Goal: Transaction & Acquisition: Purchase product/service

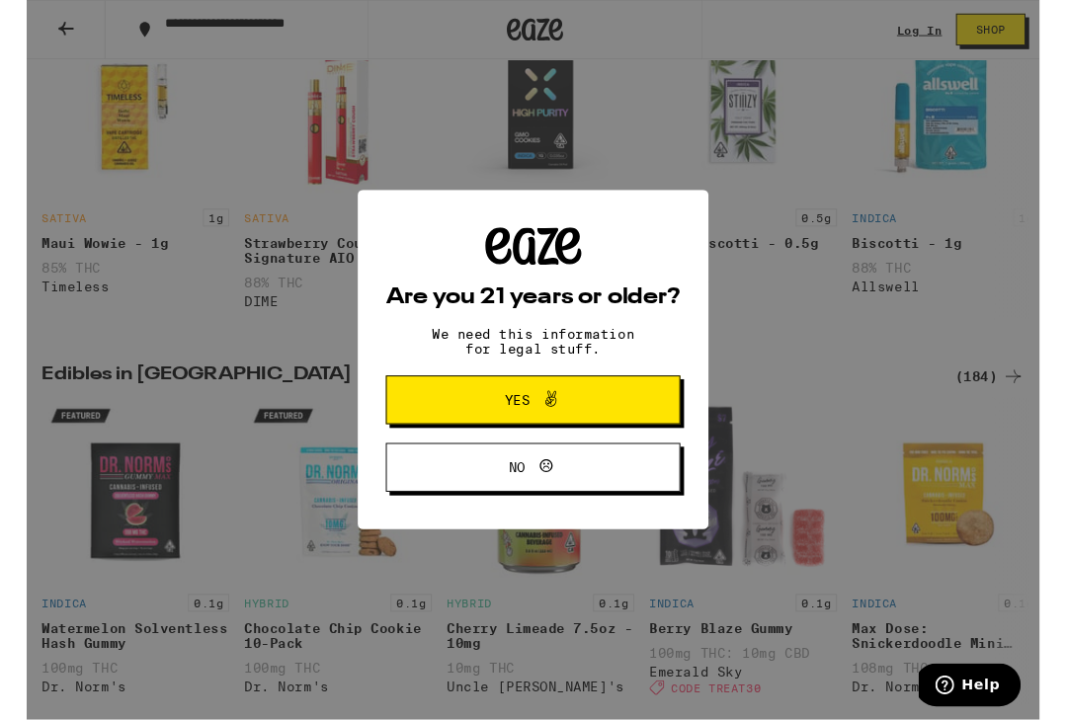
scroll to position [1053, 0]
click at [680, 418] on button "Yes" at bounding box center [533, 421] width 310 height 51
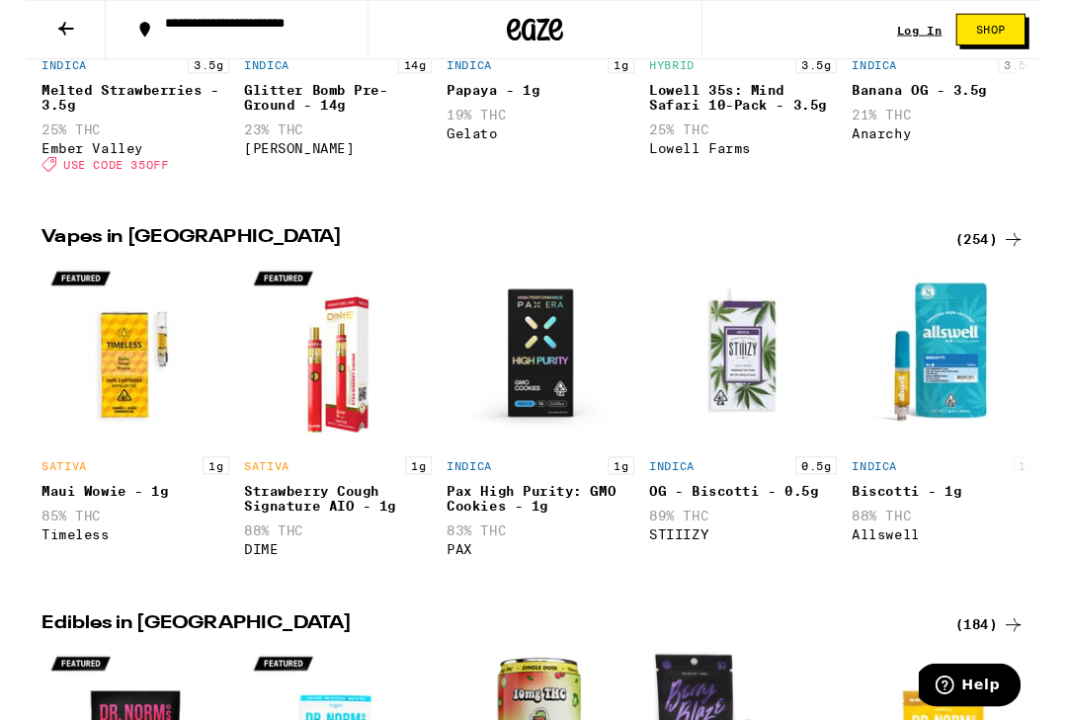
scroll to position [791, 0]
click at [358, 541] on div "Strawberry Cough Signature AIO - 1g" at bounding box center [328, 526] width 198 height 32
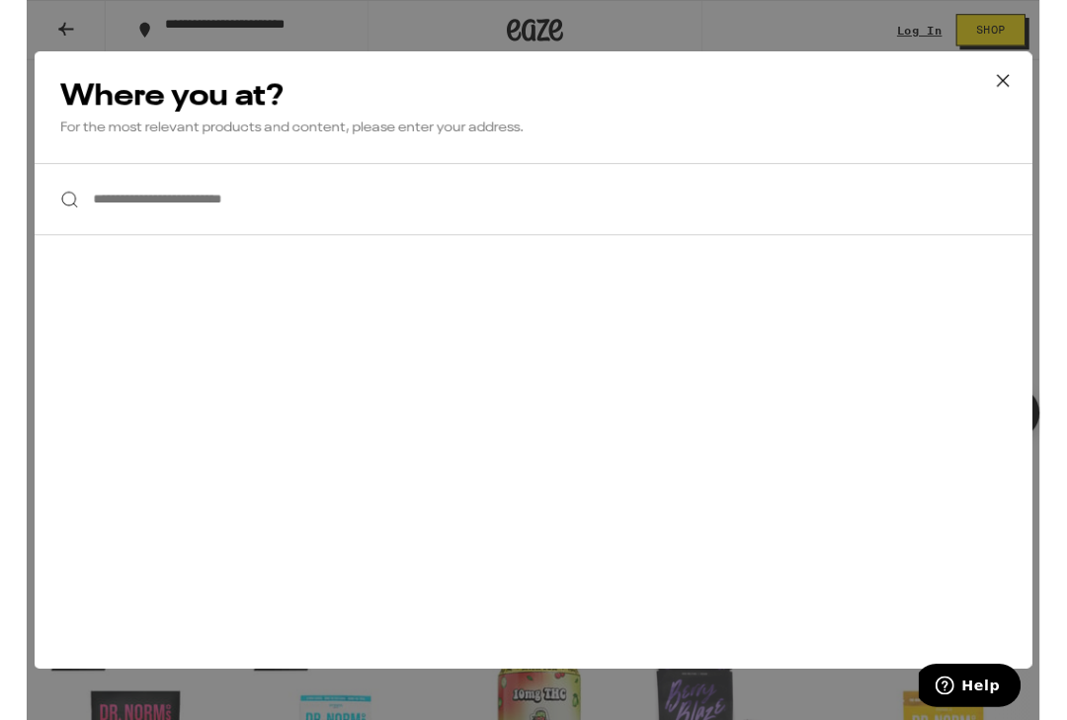
click at [588, 210] on input "**********" at bounding box center [533, 210] width 1051 height 76
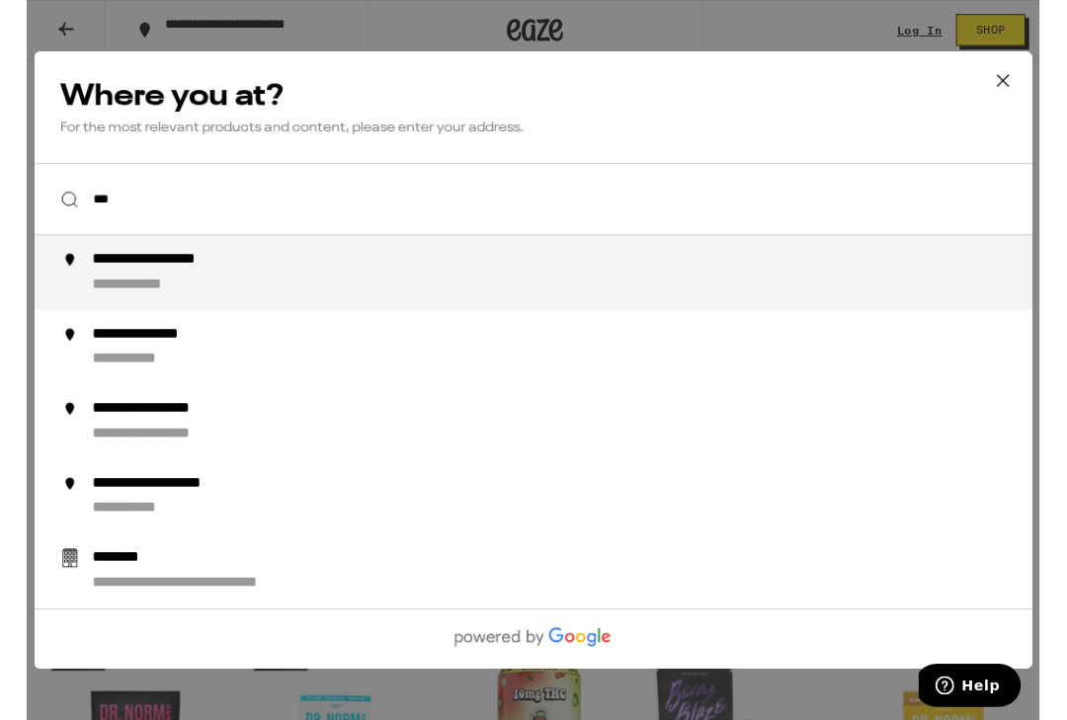
type input "***"
click at [788, 183] on input "**********" at bounding box center [533, 210] width 1051 height 76
click at [785, 213] on input "**********" at bounding box center [533, 210] width 1051 height 76
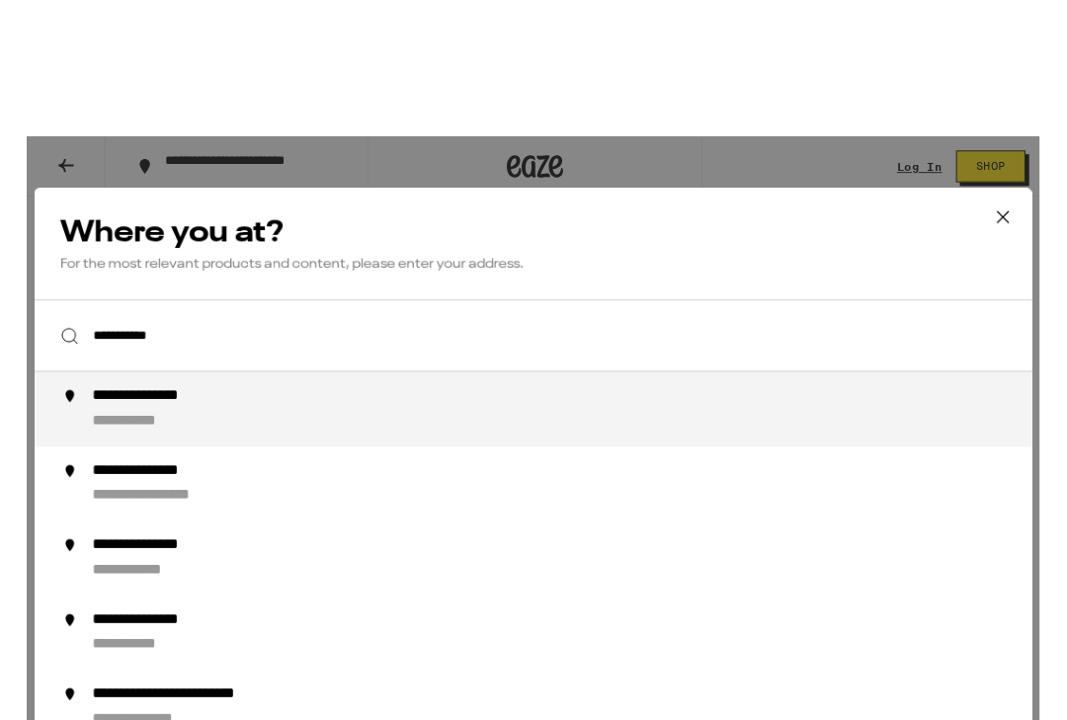
scroll to position [967, 0]
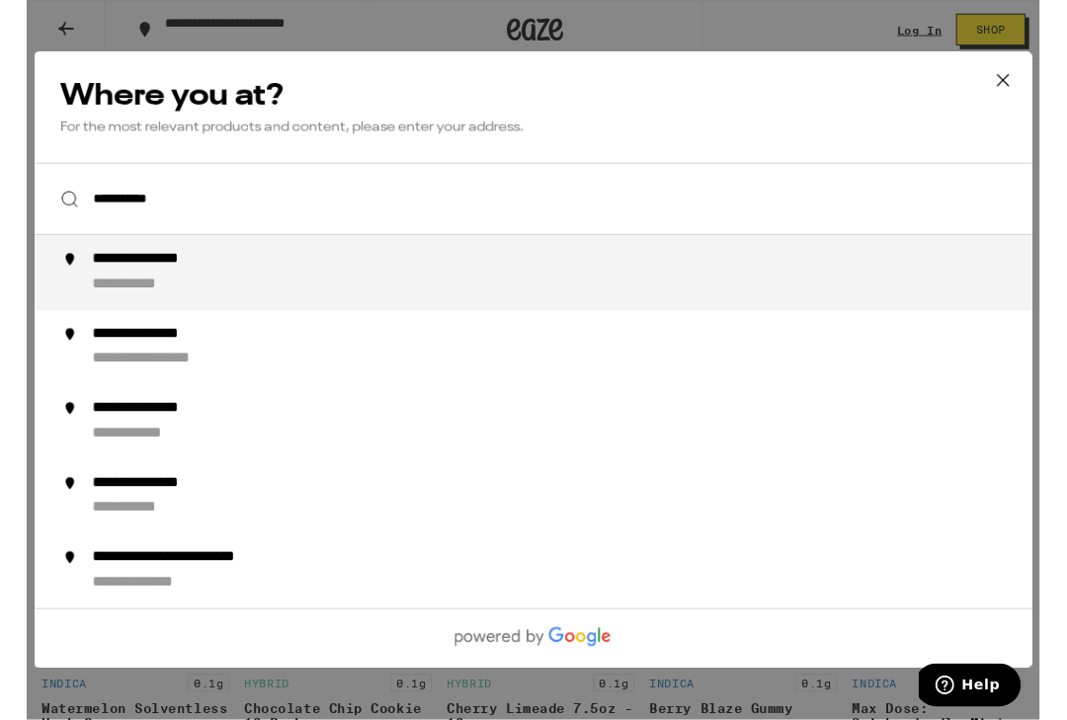
click at [751, 302] on div "**********" at bounding box center [572, 287] width 1007 height 47
type input "**********"
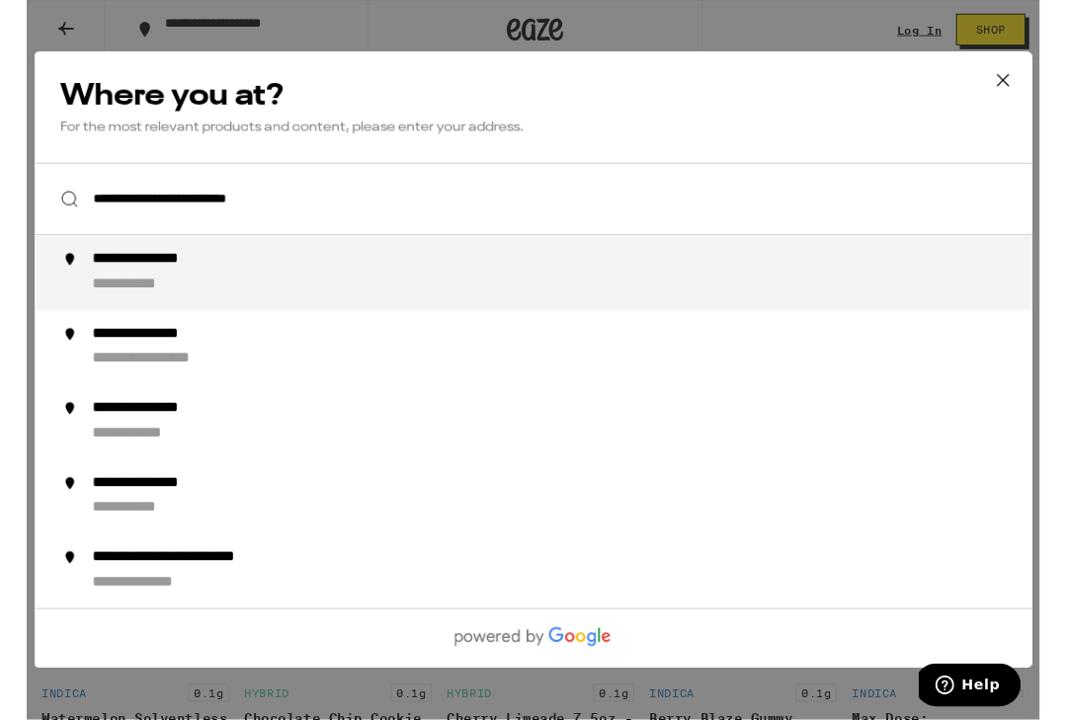
scroll to position [968, 0]
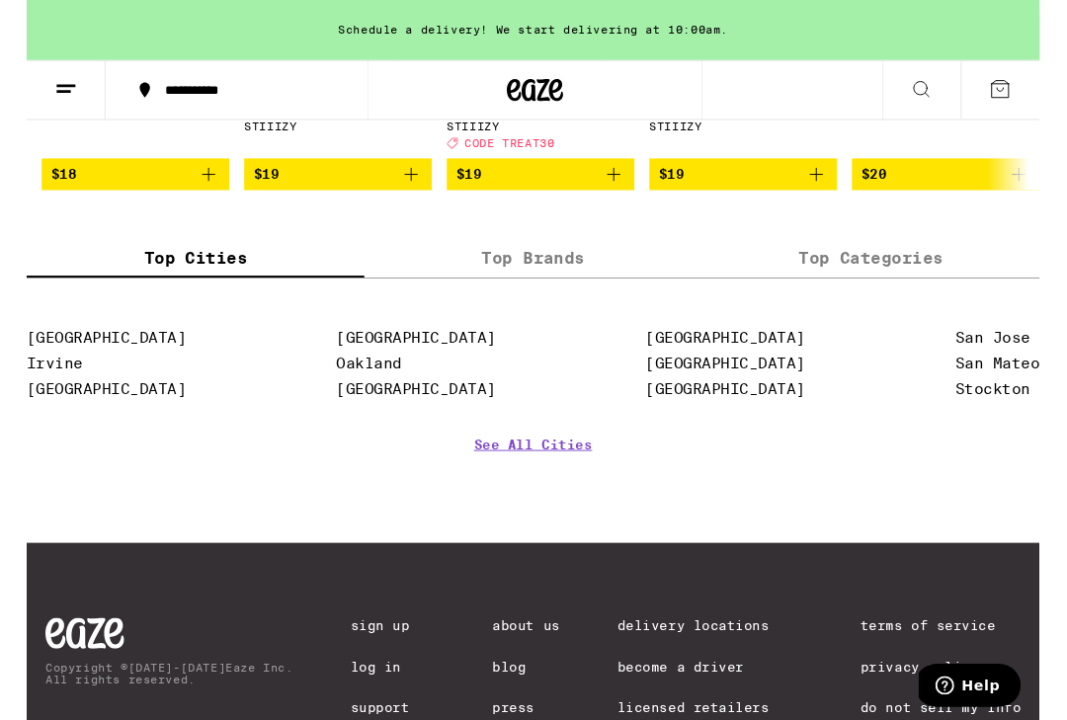
scroll to position [1847, 0]
click at [514, 293] on label "Top Brands" at bounding box center [534, 272] width 356 height 42
click at [0, 0] on input "Top Brands" at bounding box center [0, 0] width 0 height 0
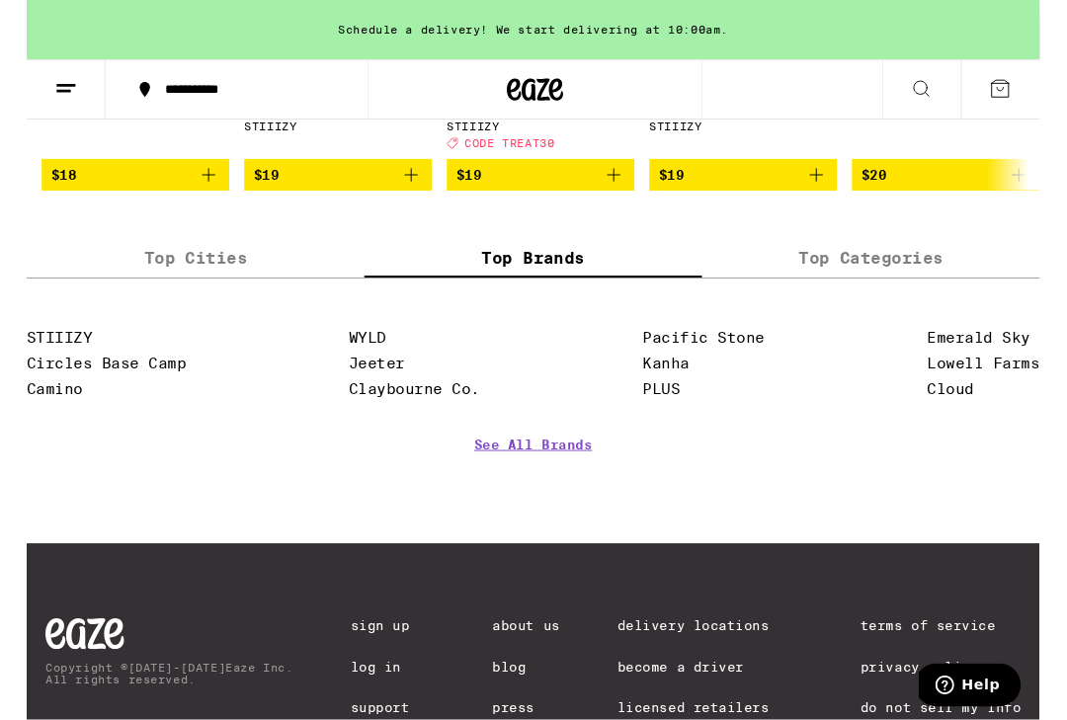
scroll to position [1848, 0]
click at [570, 531] on link "See All Brands" at bounding box center [533, 496] width 124 height 73
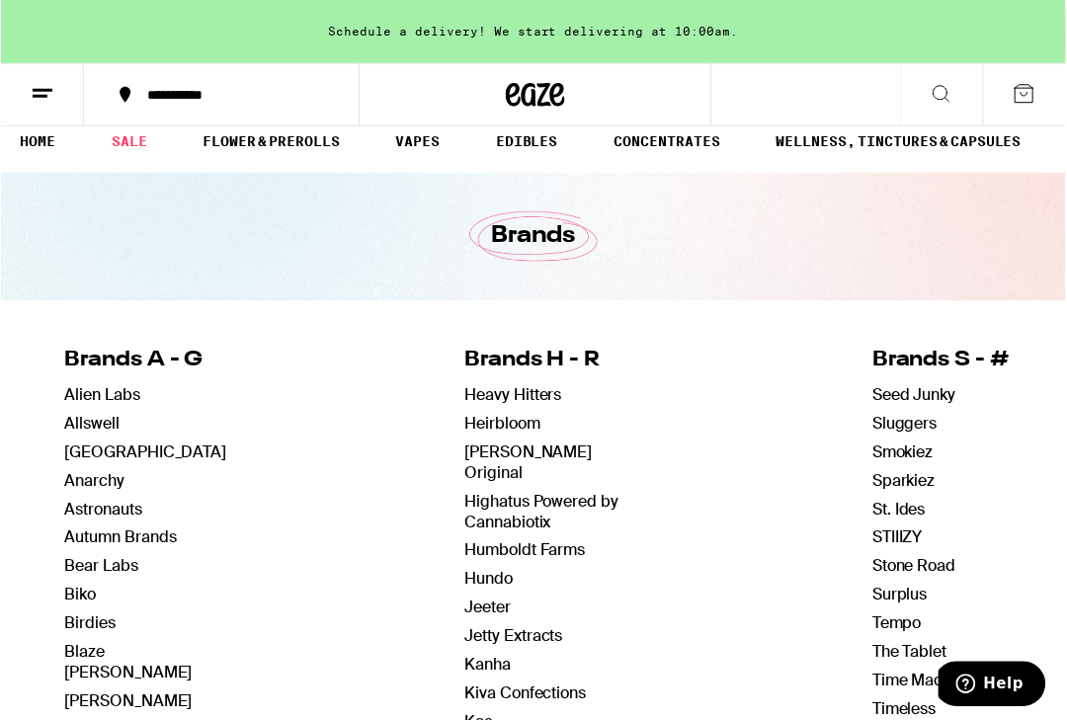
scroll to position [19, 0]
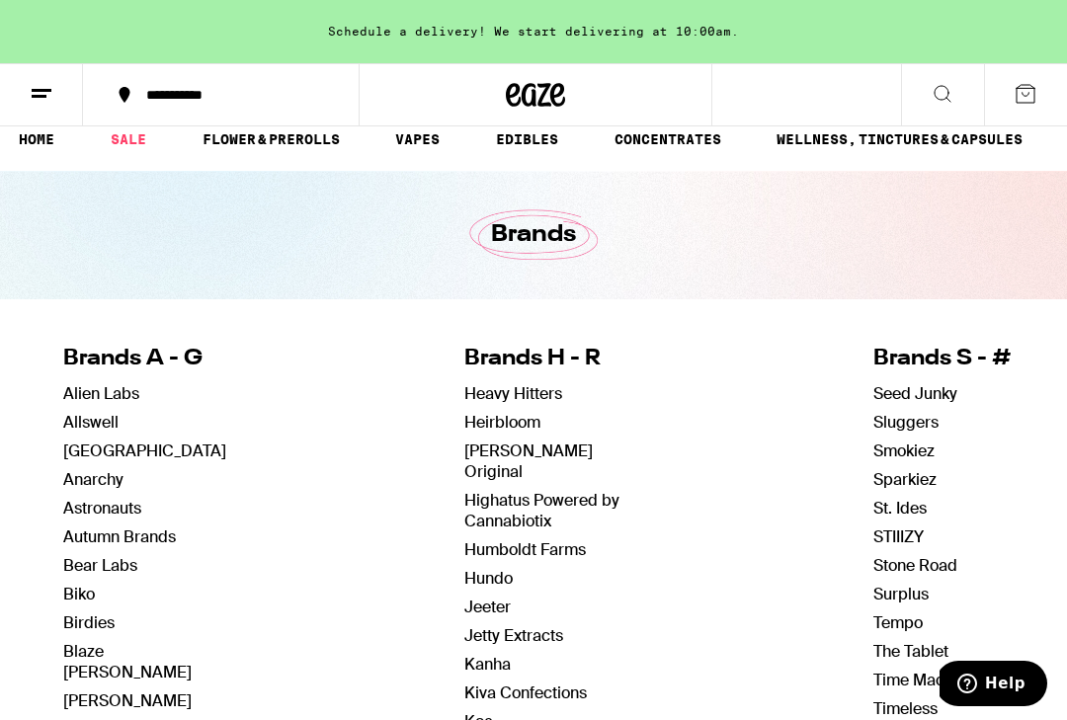
click at [439, 135] on link "VAPES" at bounding box center [417, 139] width 64 height 24
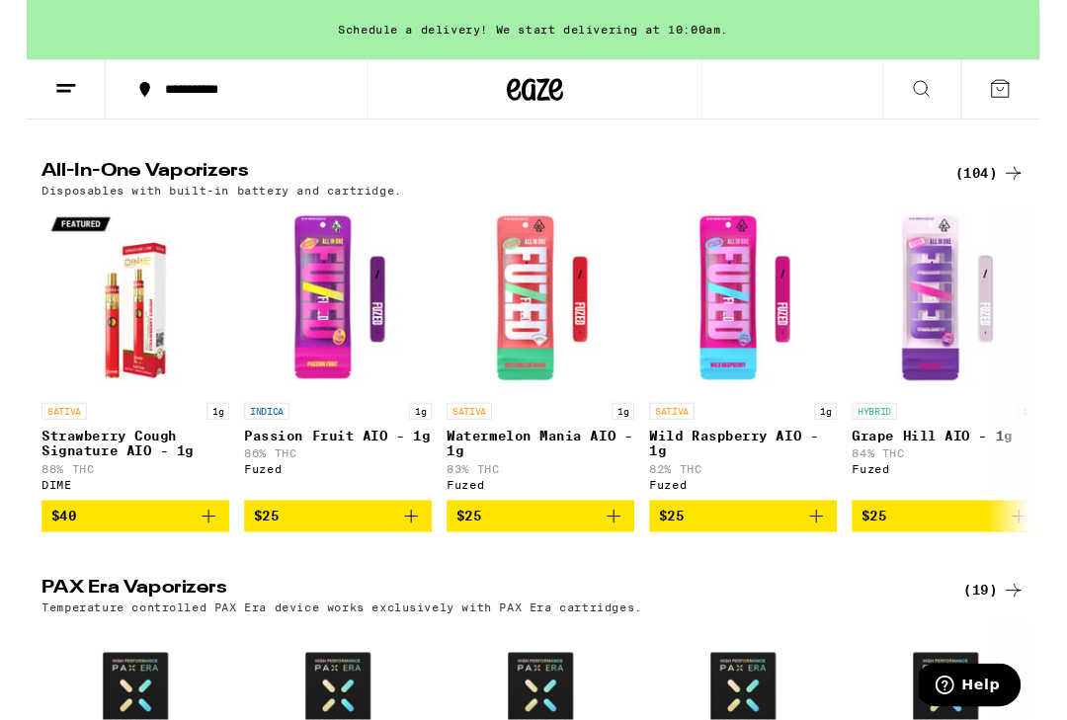
scroll to position [589, 0]
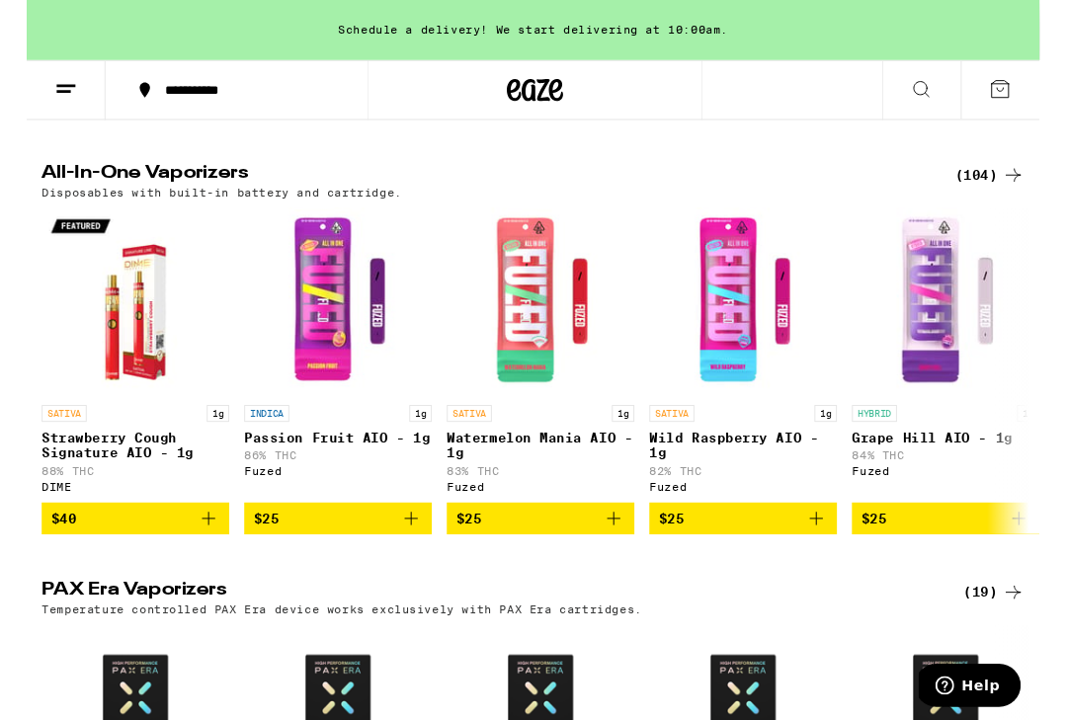
click at [1036, 191] on icon at bounding box center [1039, 185] width 24 height 24
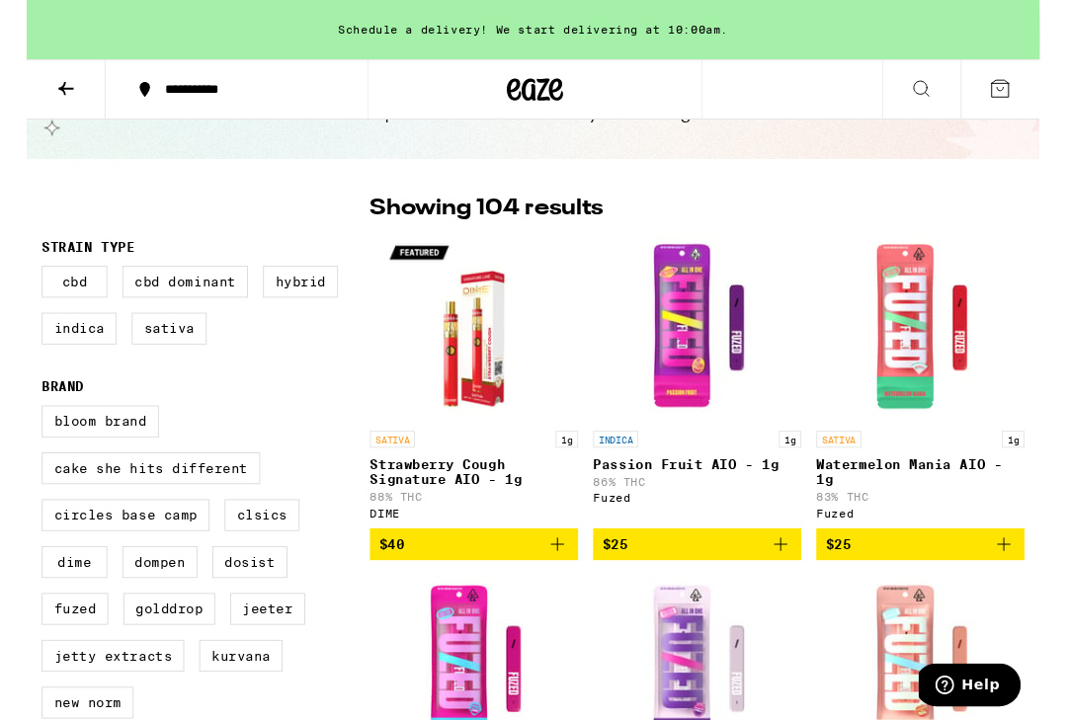
scroll to position [100, 0]
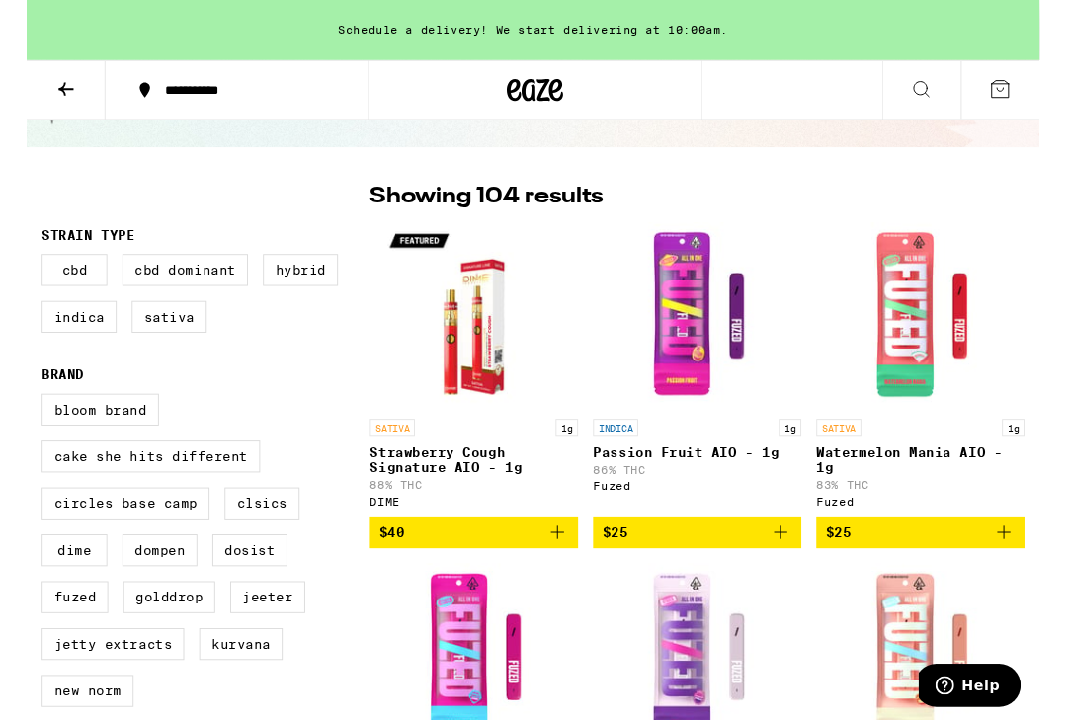
click at [156, 338] on label "Sativa" at bounding box center [150, 334] width 79 height 34
click at [21, 272] on input "Sativa" at bounding box center [20, 271] width 1 height 1
checkbox input "true"
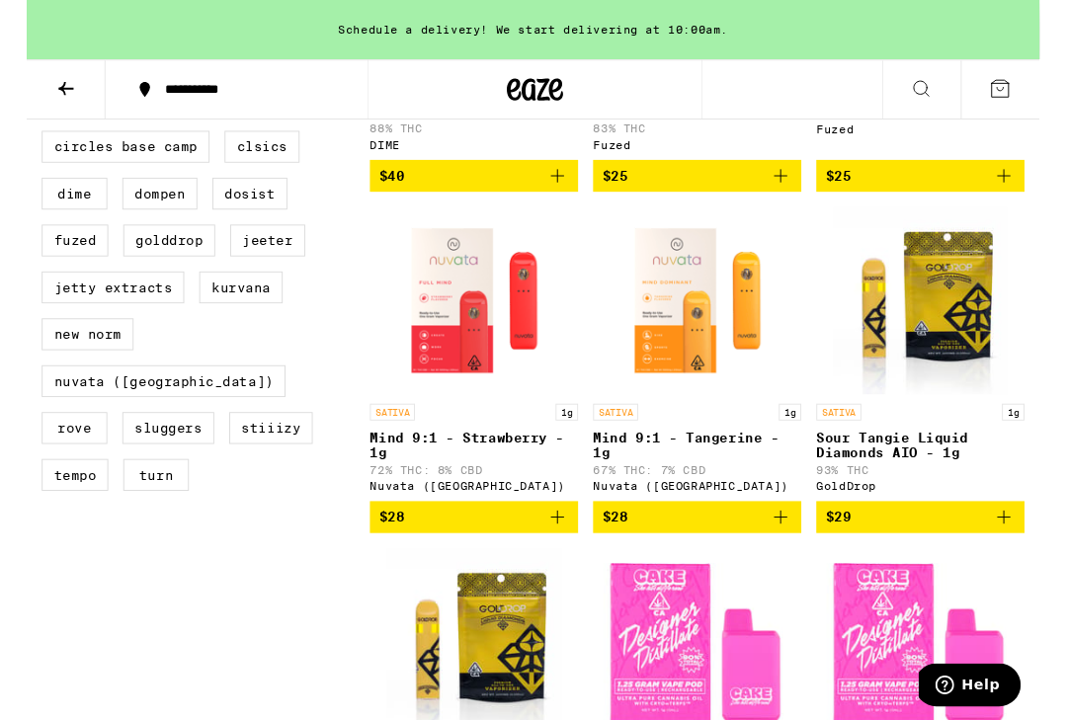
scroll to position [477, 0]
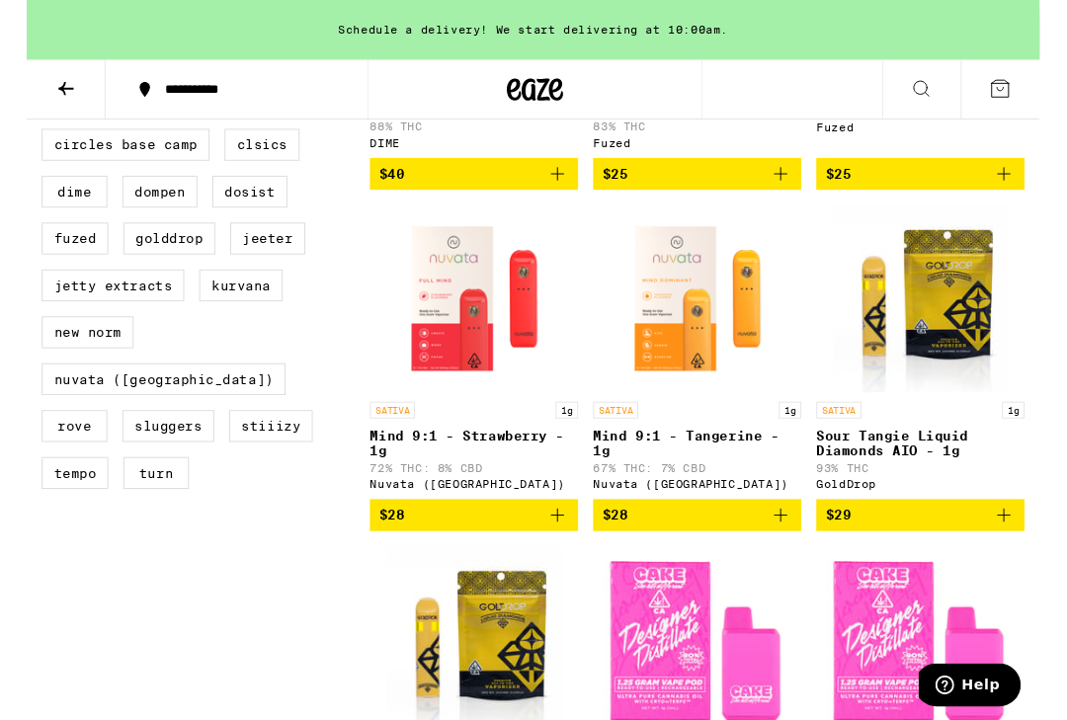
click at [561, 555] on icon "Add to bag" at bounding box center [559, 543] width 24 height 24
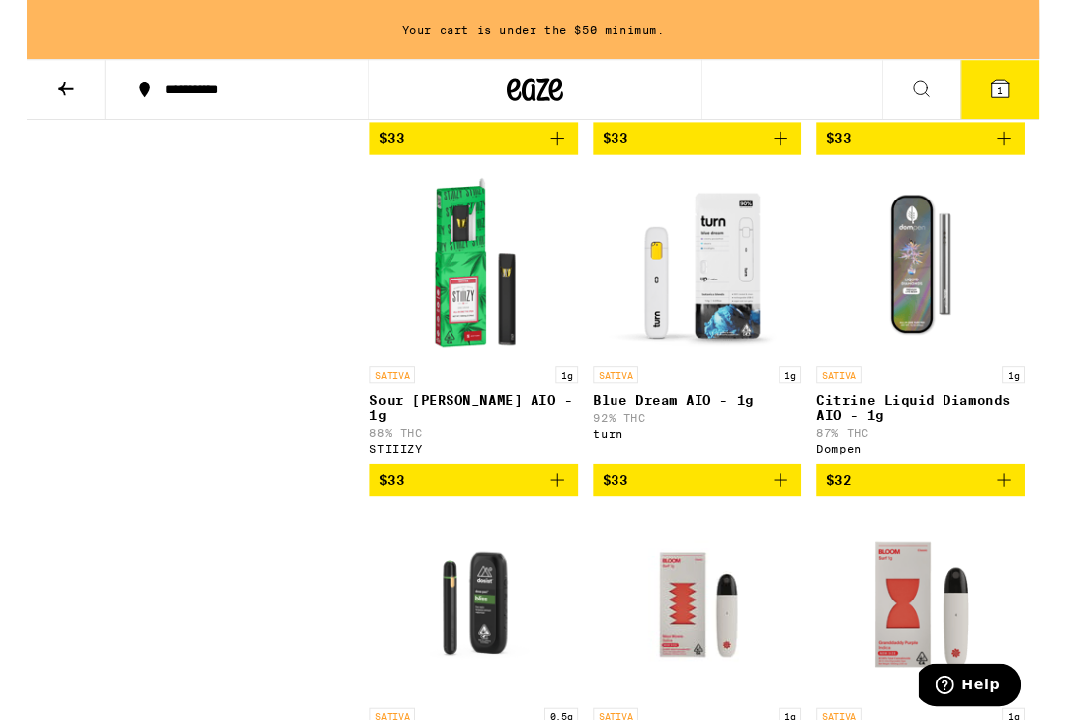
scroll to position [2333, 0]
click at [577, 522] on button "$33" at bounding box center [470, 506] width 219 height 34
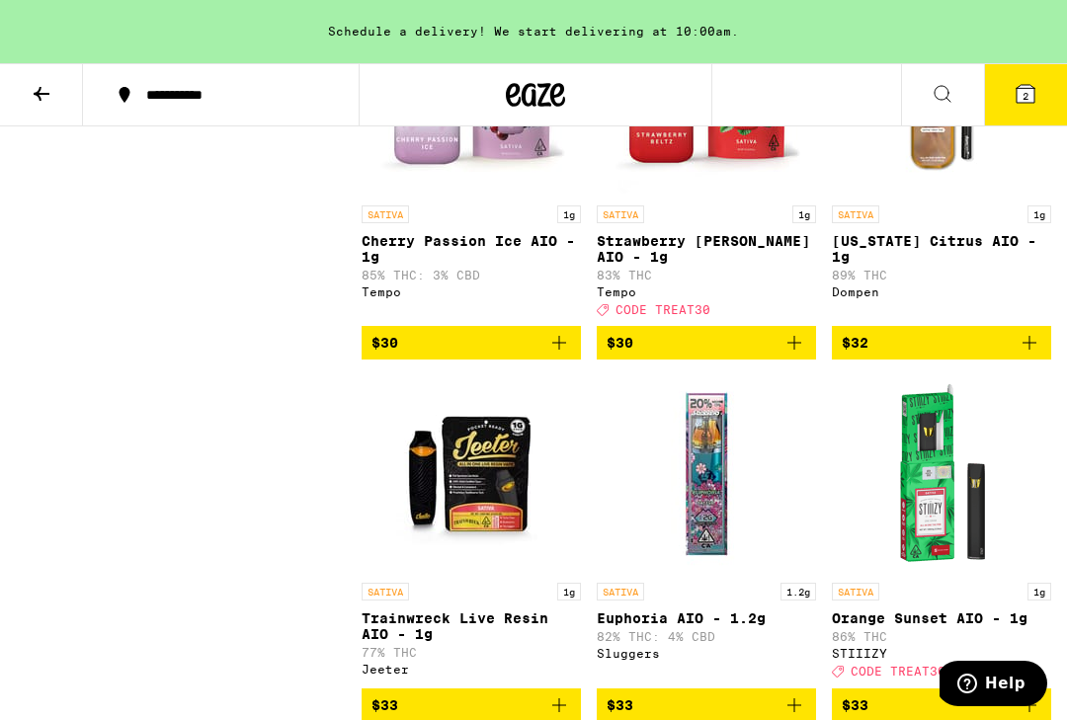
scroll to position [1769, 0]
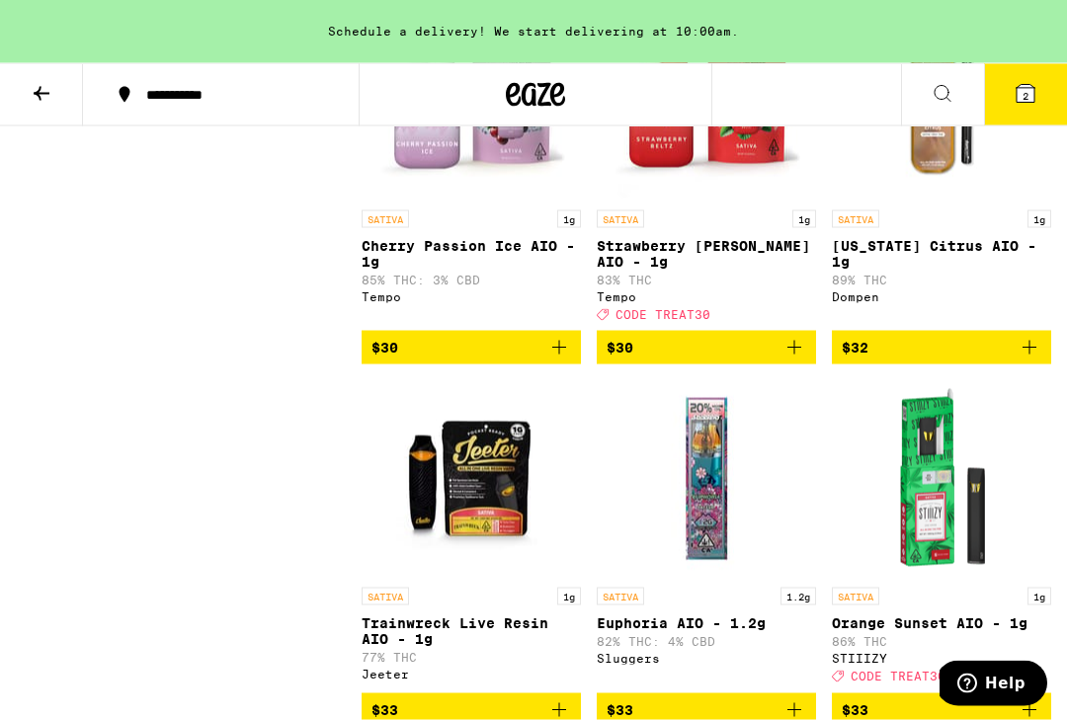
click at [1018, 82] on icon at bounding box center [1025, 94] width 24 height 24
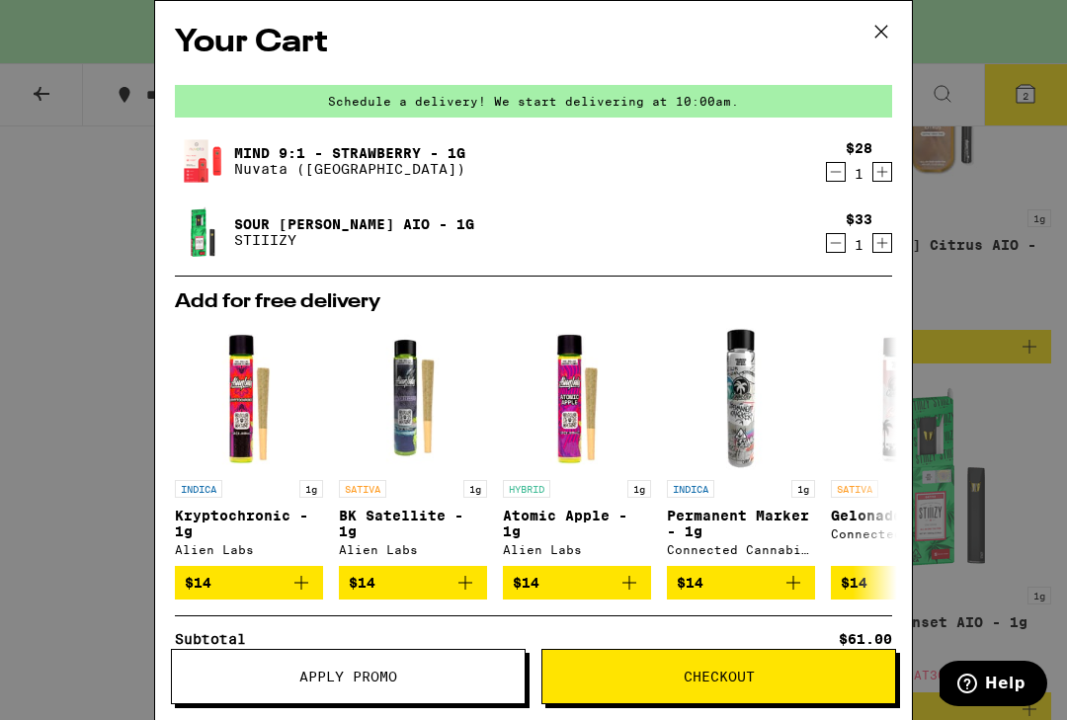
click at [663, 674] on span "Checkout" at bounding box center [718, 677] width 353 height 14
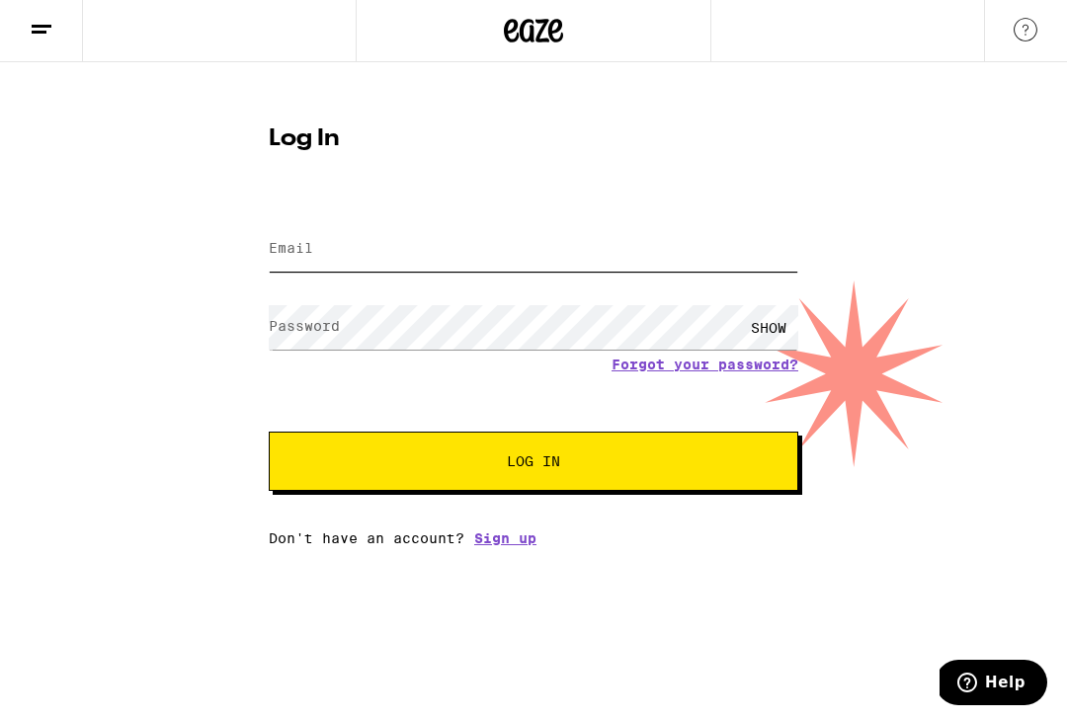
click at [678, 257] on input "Email" at bounding box center [533, 250] width 529 height 44
type input "[EMAIL_ADDRESS][DOMAIN_NAME]"
click at [512, 523] on div "Email Email [EMAIL_ADDRESS][DOMAIN_NAME] Password Password SHOW Forgot your pas…" at bounding box center [533, 374] width 529 height 346
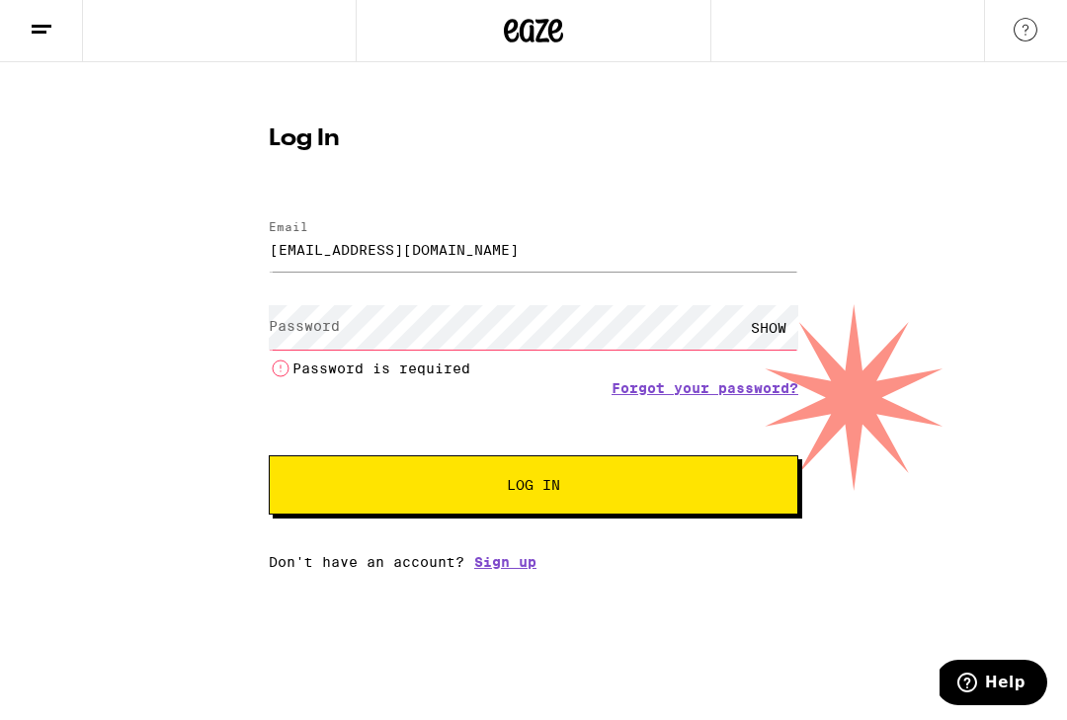
click at [506, 571] on link "Sign up" at bounding box center [505, 563] width 62 height 16
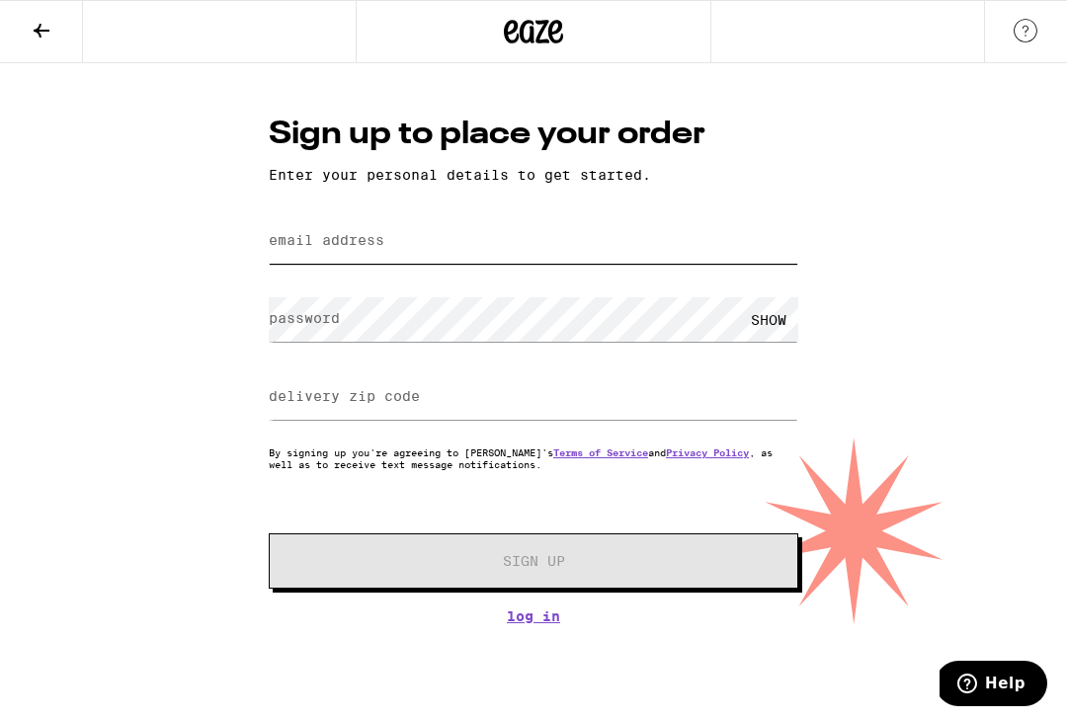
click at [684, 230] on input "email address" at bounding box center [533, 241] width 529 height 44
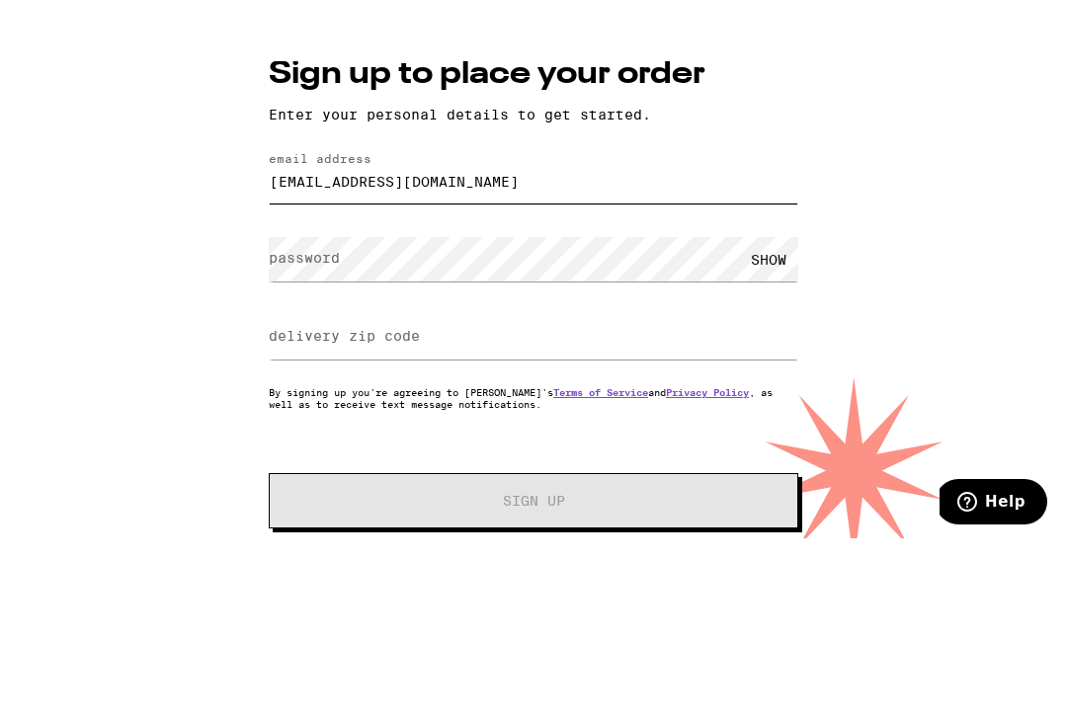
type input "[EMAIL_ADDRESS][DOMAIN_NAME]"
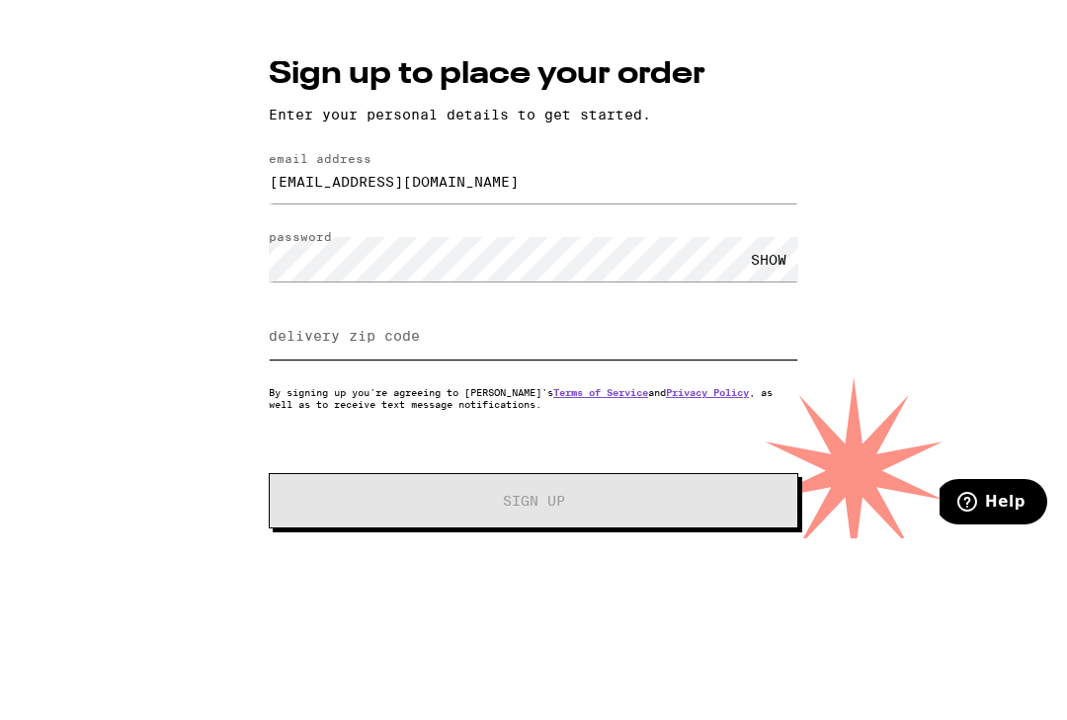
click at [595, 375] on input "delivery zip code" at bounding box center [533, 397] width 529 height 44
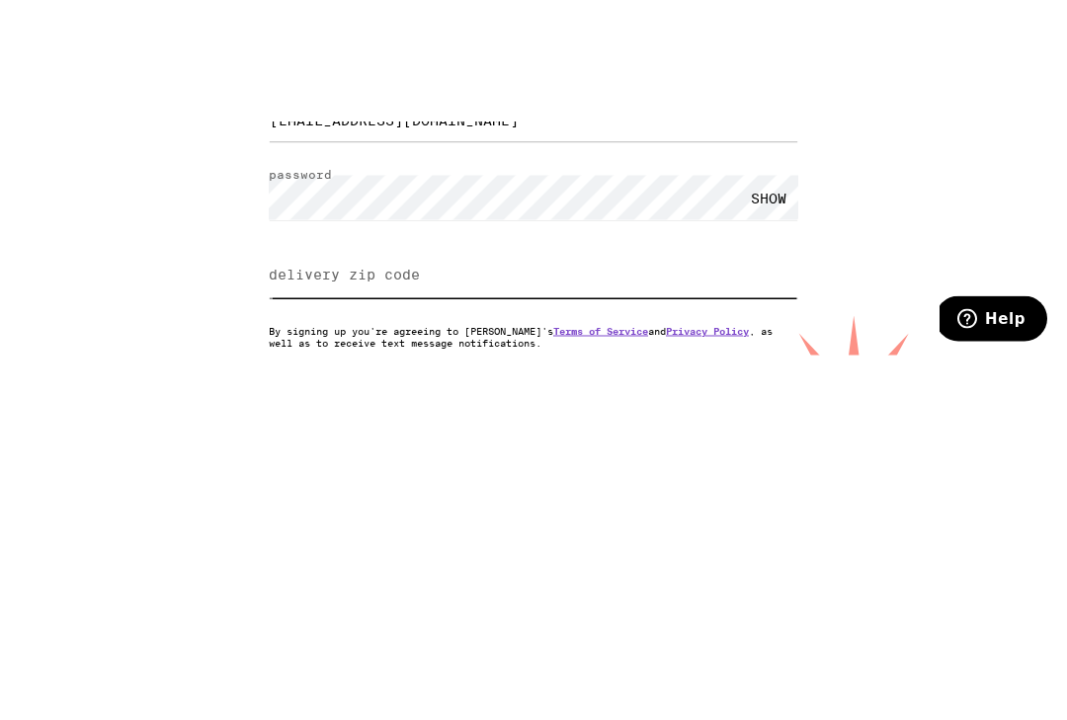
type input "94533"
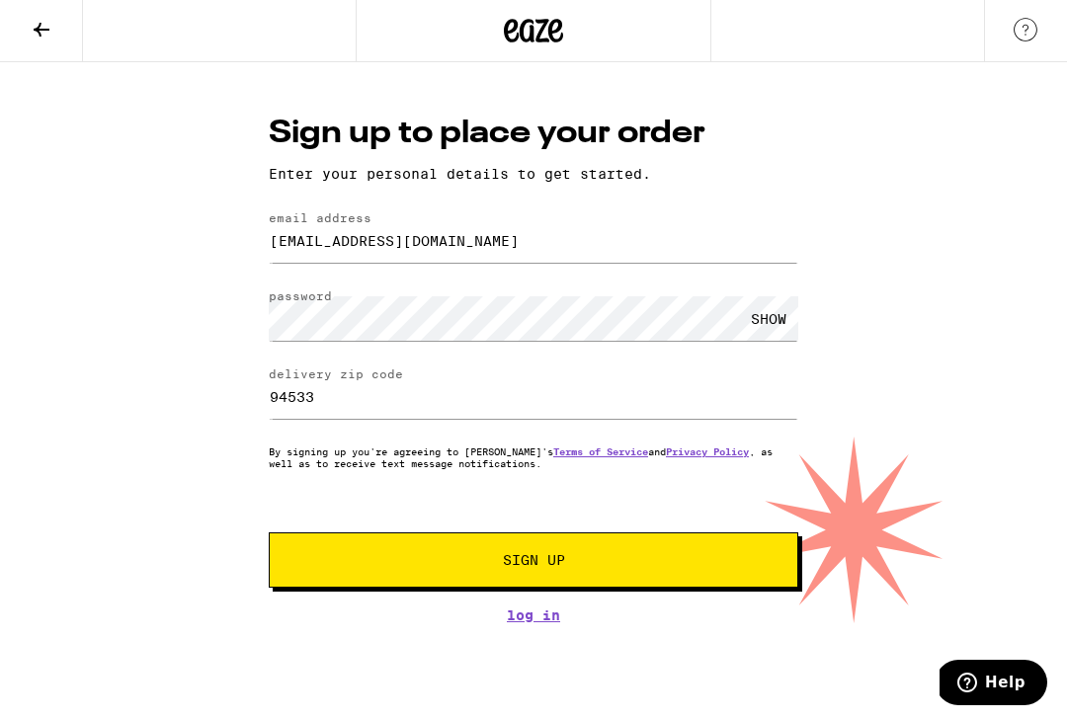
click at [674, 567] on span "Sign Up" at bounding box center [533, 561] width 393 height 14
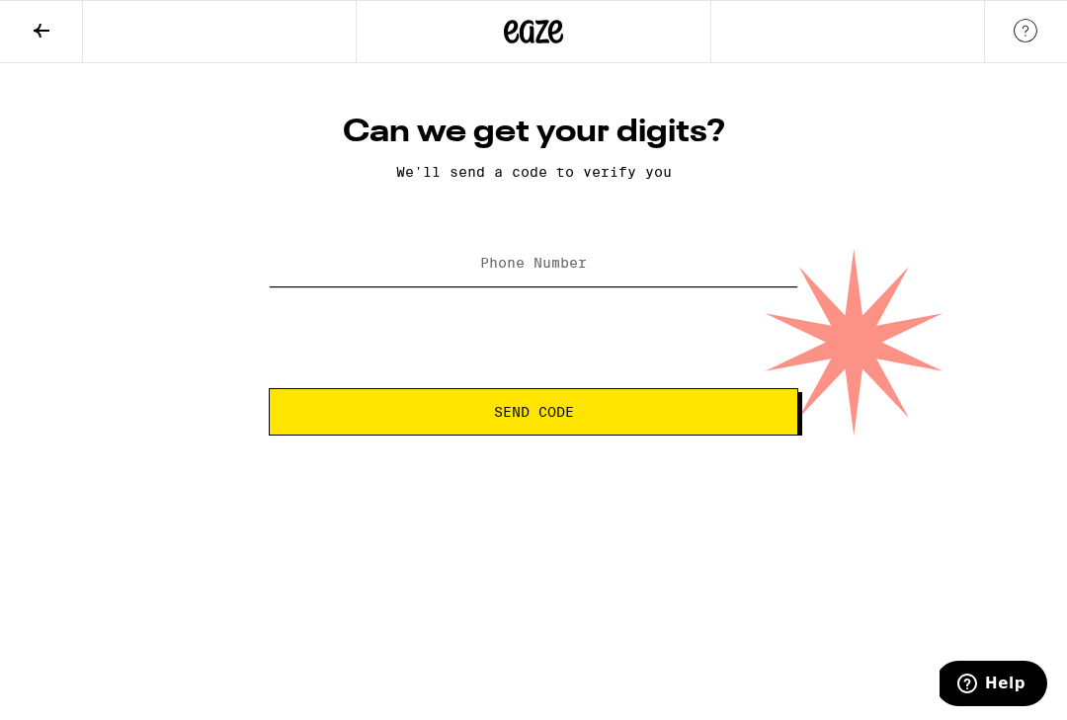
click at [644, 280] on input "Phone Number" at bounding box center [533, 264] width 529 height 44
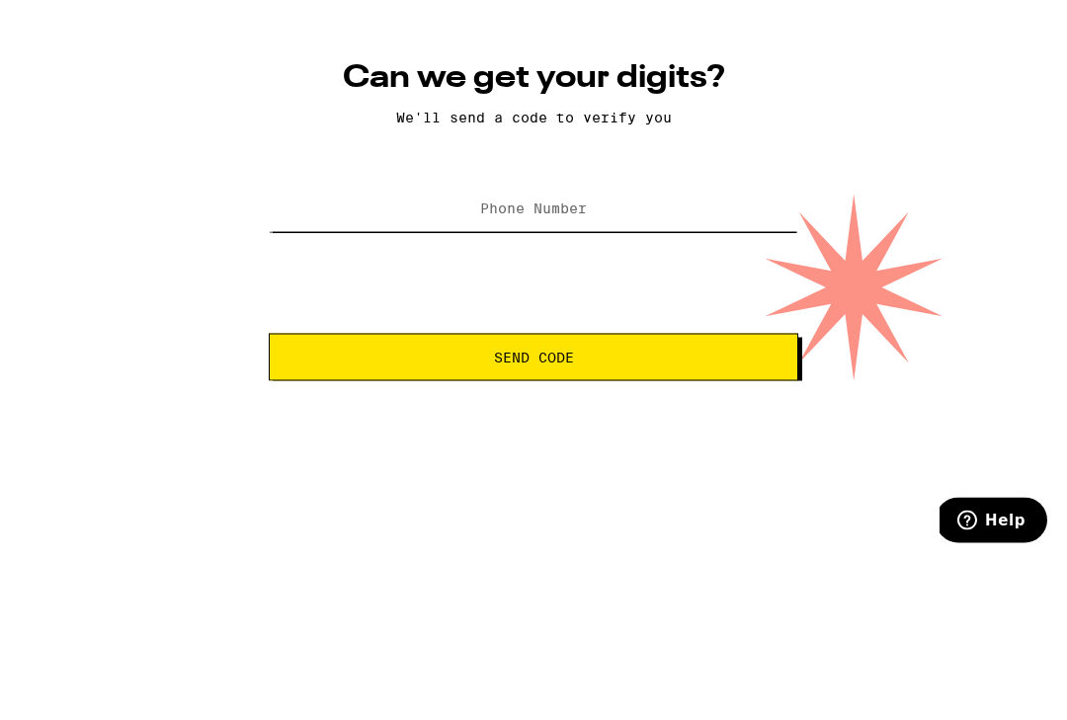
type input "[PHONE_NUMBER]"
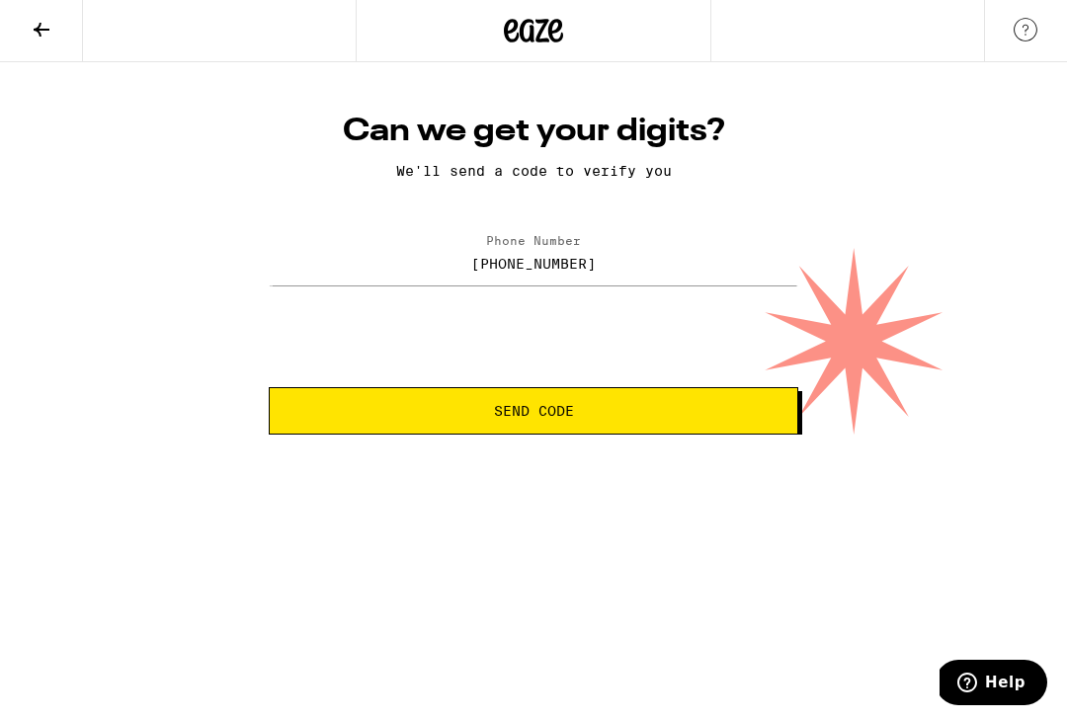
click at [622, 408] on span "Send Code" at bounding box center [533, 412] width 496 height 14
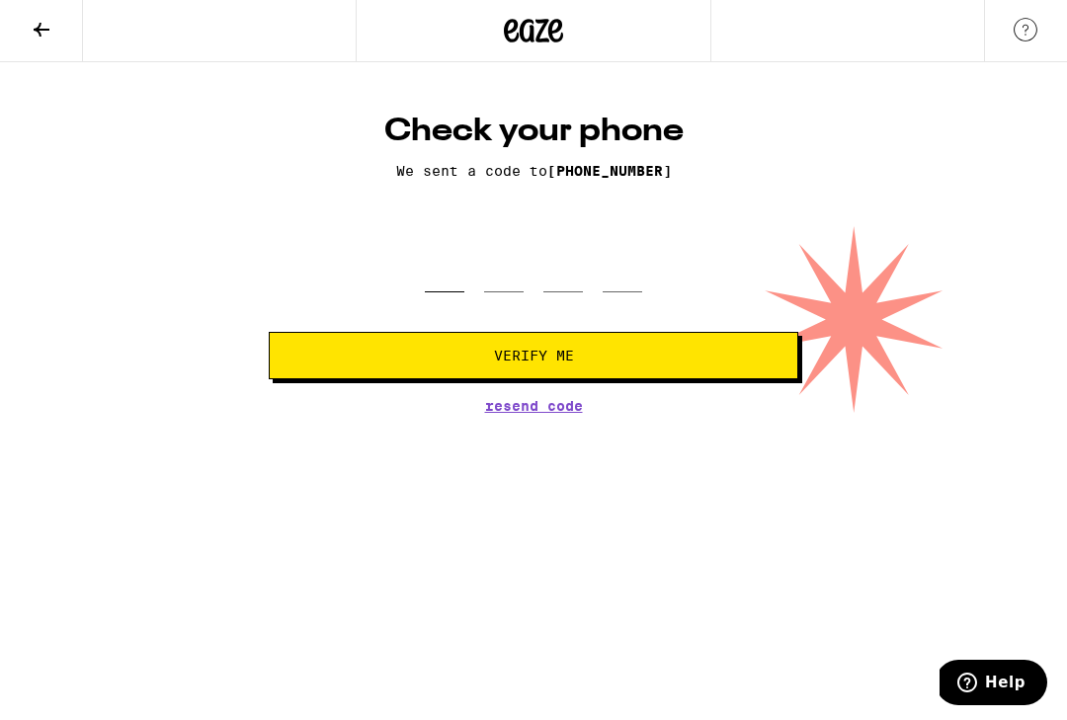
click at [443, 281] on input "tel" at bounding box center [445, 264] width 40 height 58
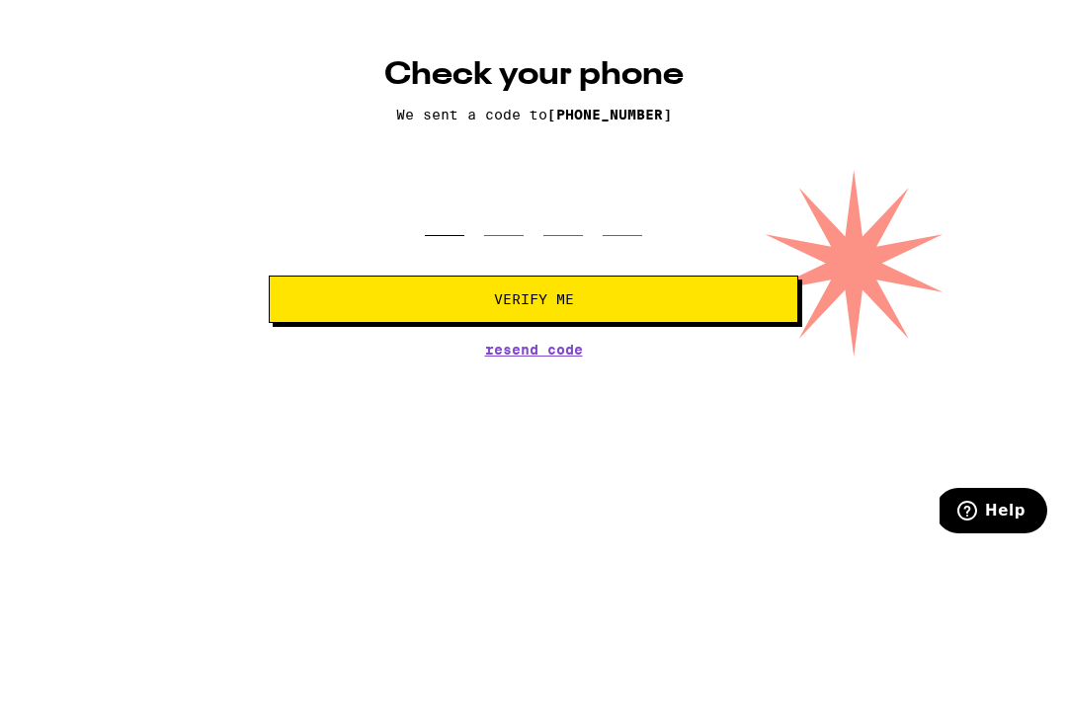
type input "8"
type input "2"
type input "1"
type input "7"
click at [420, 350] on span "Verify Me" at bounding box center [533, 357] width 496 height 14
